Goal: Navigation & Orientation: Understand site structure

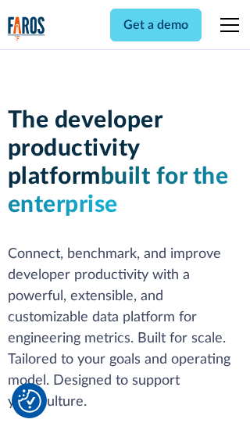
scroll to position [236, 0]
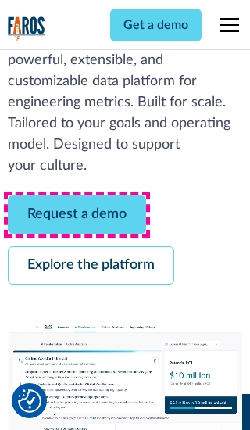
click at [77, 214] on link "Request a demo" at bounding box center [77, 214] width 138 height 38
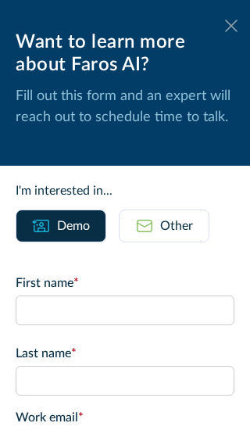
click at [231, 26] on icon at bounding box center [231, 26] width 12 height 12
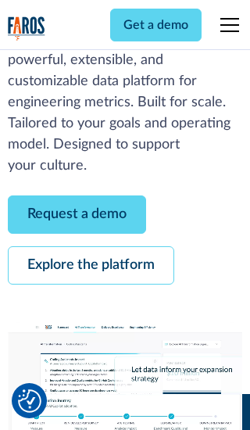
scroll to position [287, 0]
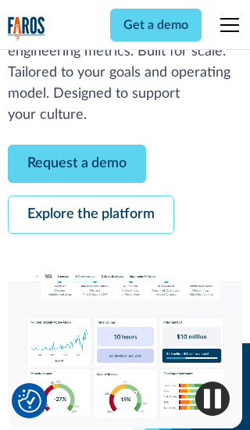
click at [91, 214] on link "Explore the platform" at bounding box center [91, 214] width 166 height 38
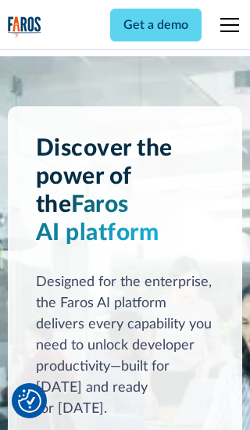
scroll to position [11740, 0]
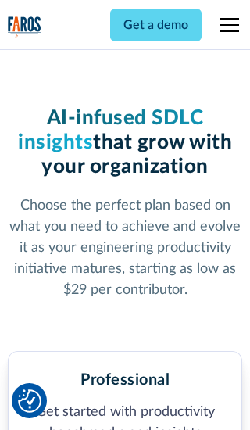
scroll to position [2427, 0]
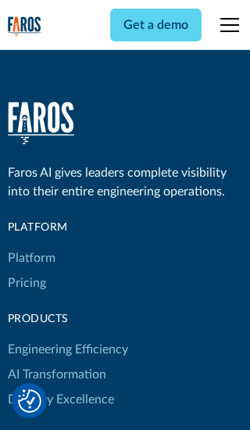
click at [30, 245] on link "Platform" at bounding box center [32, 257] width 48 height 25
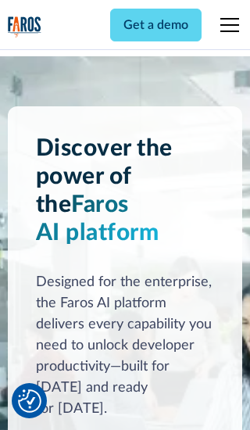
scroll to position [12242, 0]
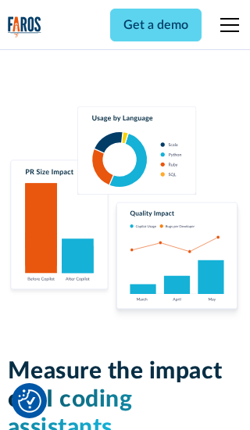
scroll to position [9695, 0]
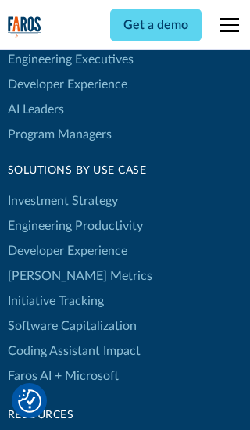
click at [47, 263] on link "[PERSON_NAME] Metrics" at bounding box center [80, 275] width 145 height 25
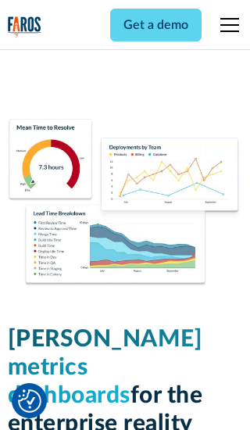
scroll to position [6846, 0]
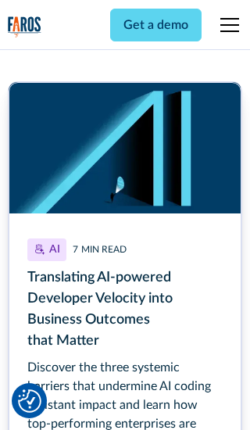
scroll to position [7066, 0]
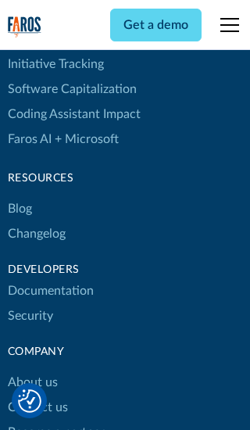
click at [36, 221] on link "Changelog" at bounding box center [37, 233] width 58 height 25
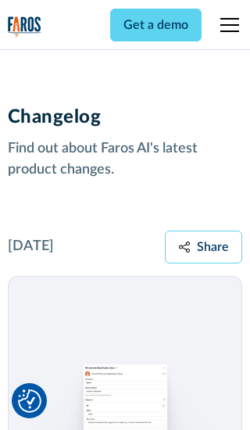
scroll to position [18875, 0]
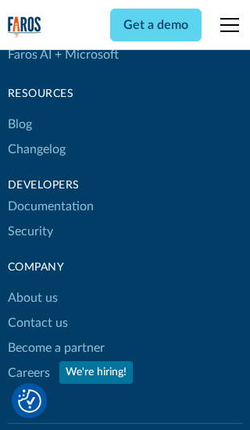
click at [32, 285] on link "About us" at bounding box center [33, 297] width 50 height 25
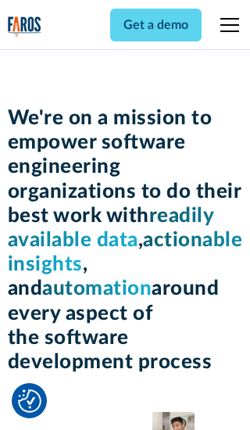
scroll to position [5393, 0]
